Goal: Task Accomplishment & Management: Manage account settings

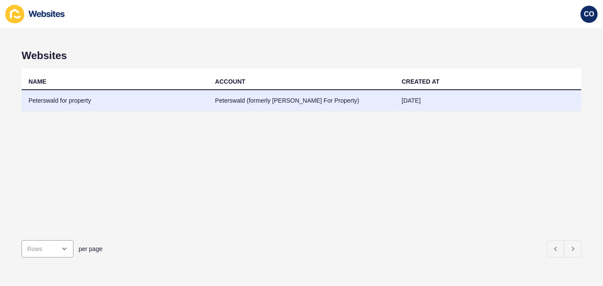
click at [68, 104] on td "Peterswald for property" at bounding box center [115, 100] width 186 height 21
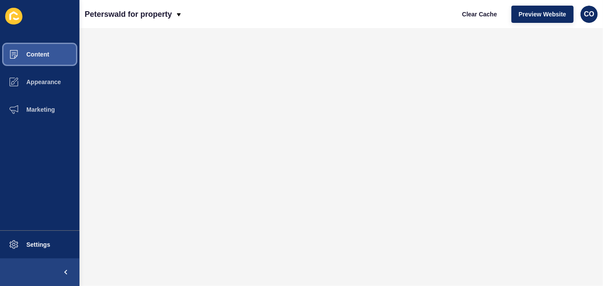
click at [48, 47] on button "Content" at bounding box center [39, 55] width 79 height 28
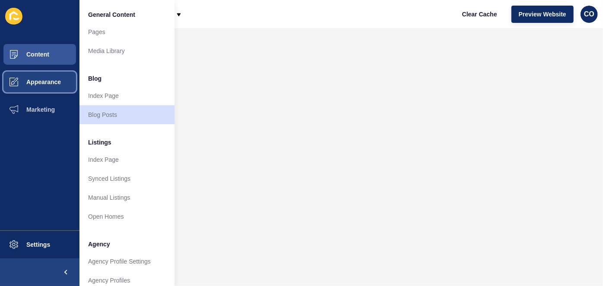
click at [49, 81] on span "Appearance" at bounding box center [30, 82] width 62 height 7
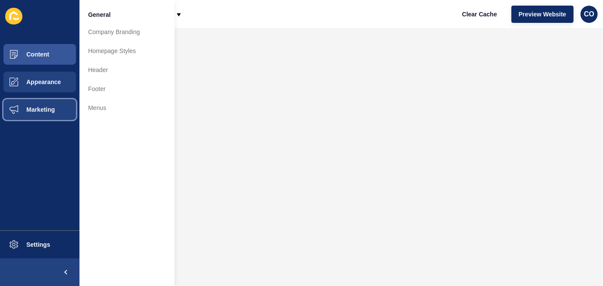
click at [48, 106] on button "Marketing" at bounding box center [39, 110] width 79 height 28
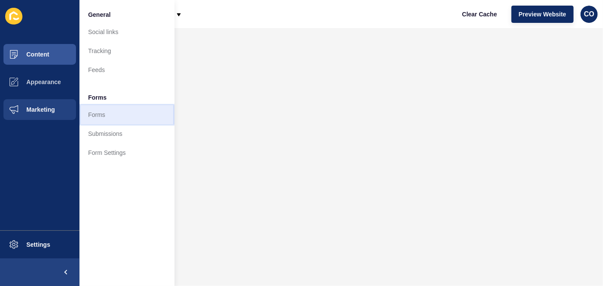
click at [102, 114] on link "Forms" at bounding box center [126, 114] width 95 height 19
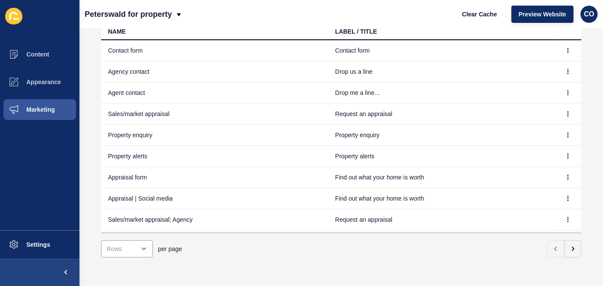
scroll to position [28, 0]
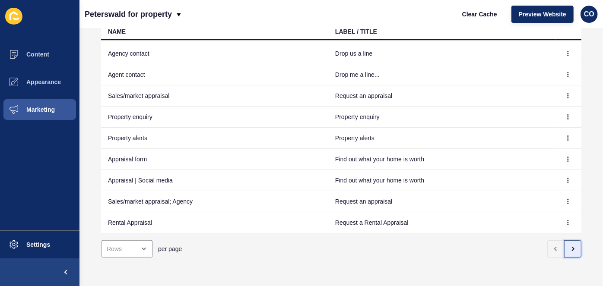
click at [569, 246] on icon "button" at bounding box center [572, 249] width 7 height 7
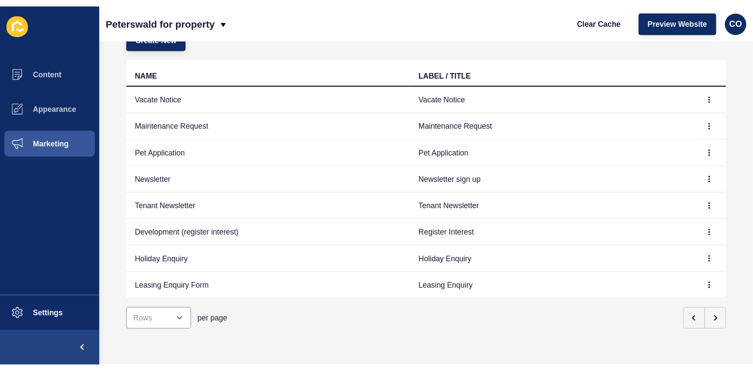
scroll to position [0, 0]
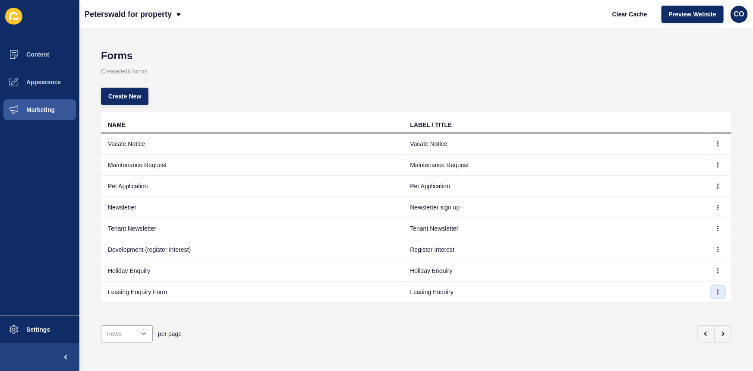
click at [602, 286] on icon "button" at bounding box center [718, 291] width 5 height 5
click at [602, 286] on link "Edit" at bounding box center [688, 308] width 60 height 19
